Goal: Task Accomplishment & Management: Manage account settings

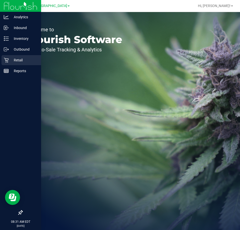
click at [6, 63] on div "Retail" at bounding box center [22, 60] width 40 height 10
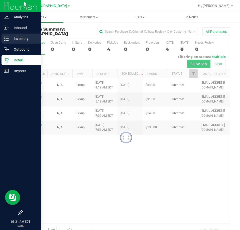
click at [12, 41] on p "Inventory" at bounding box center [24, 39] width 30 height 6
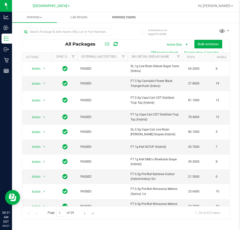
click at [125, 19] on span "Inventory Counts" at bounding box center [123, 17] width 37 height 5
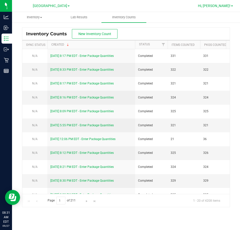
click at [225, 7] on span "Hi, [PERSON_NAME]!" at bounding box center [214, 6] width 33 height 4
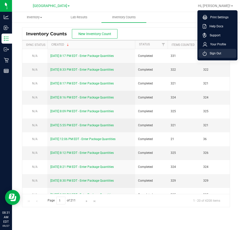
click at [217, 53] on span "Sign Out" at bounding box center [213, 53] width 15 height 5
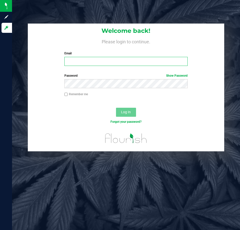
click at [102, 63] on input "Email" at bounding box center [125, 61] width 123 height 9
type input "[EMAIL_ADDRESS][DOMAIN_NAME]"
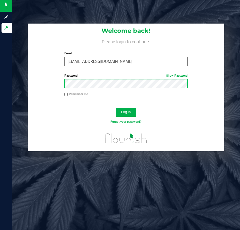
click at [116, 108] on button "Log In" at bounding box center [126, 112] width 20 height 9
